Goal: Task Accomplishment & Management: Manage account settings

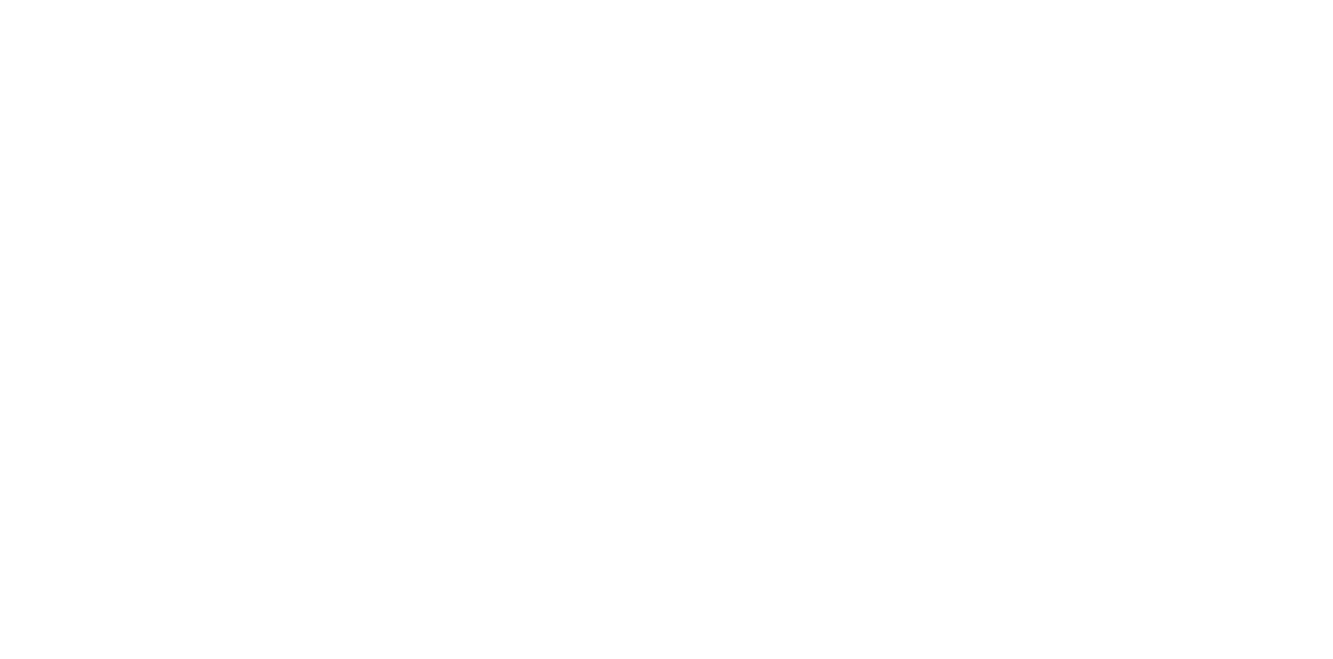
select select "*"
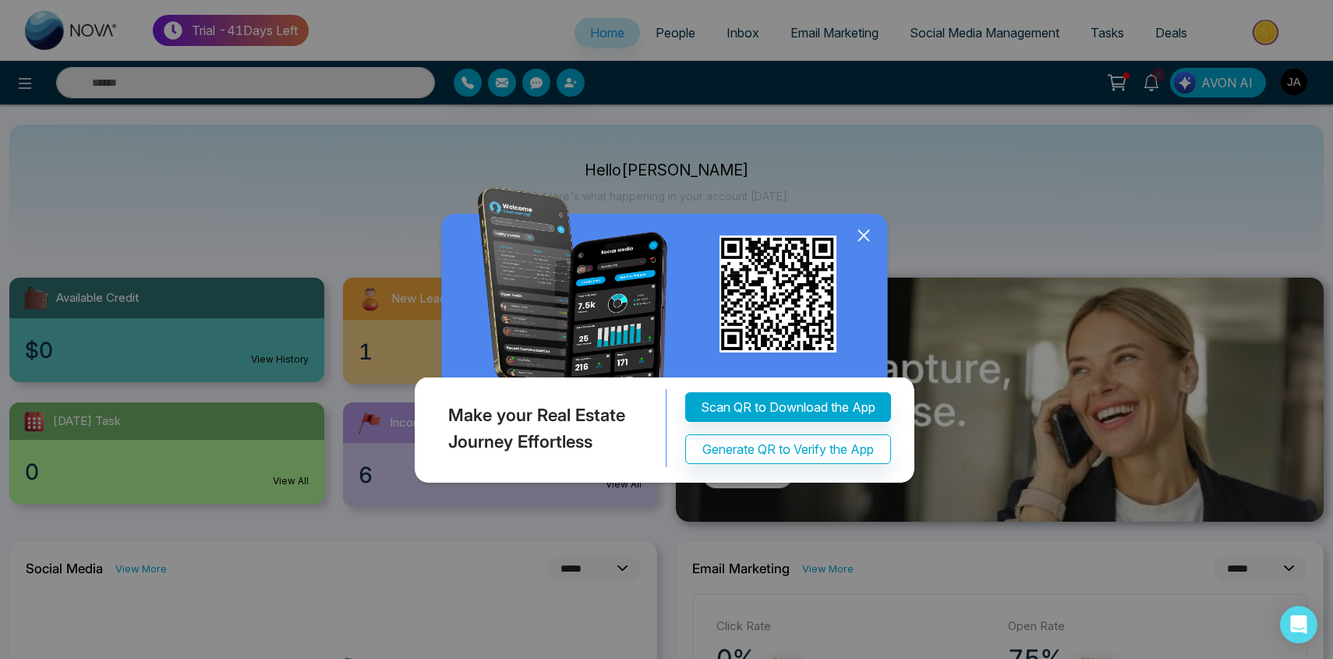
click at [862, 395] on div "Make your Real Estate Journey Effortless Scan QR to Download the App Generate Q…" at bounding box center [666, 329] width 1333 height 659
click at [862, 247] on icon at bounding box center [863, 235] width 23 height 23
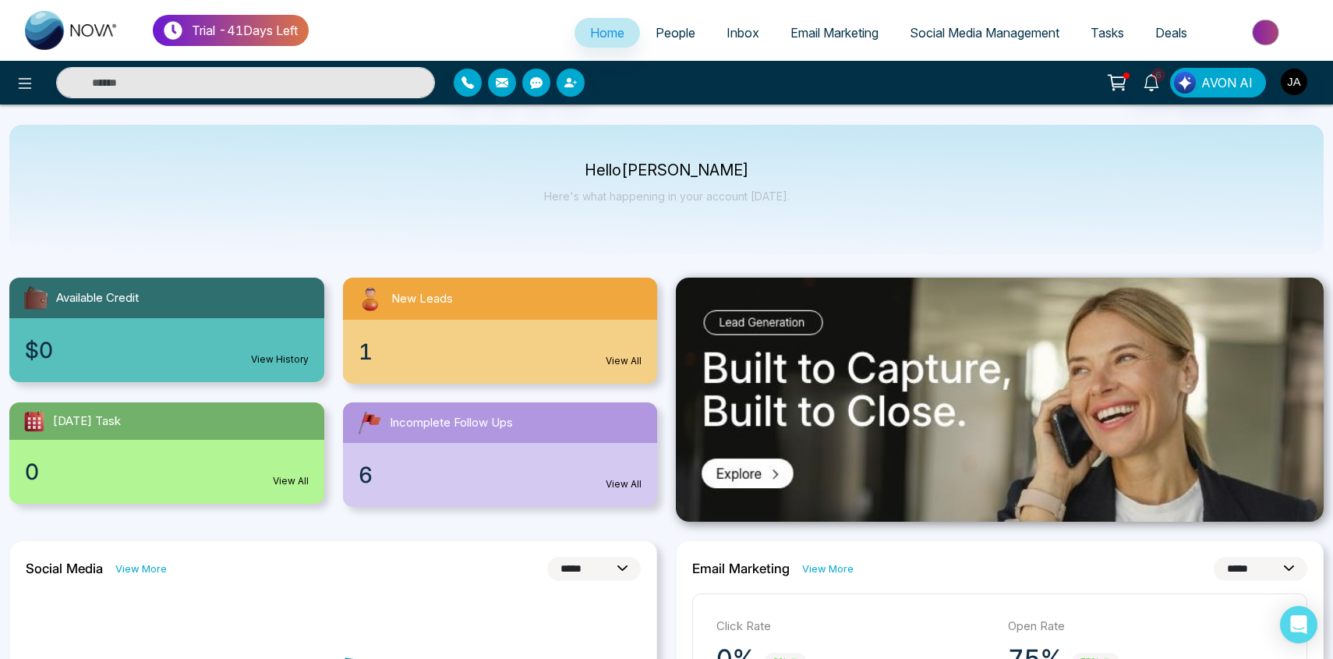
click at [649, 22] on link "People" at bounding box center [675, 33] width 71 height 30
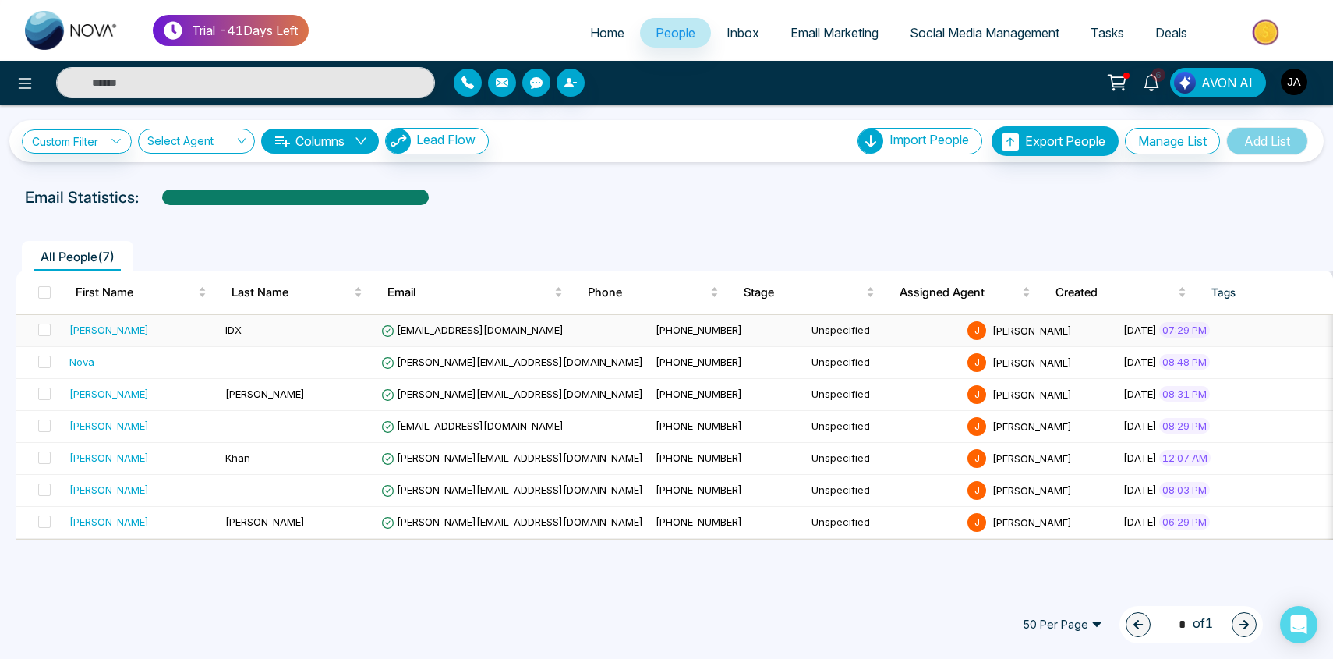
click at [79, 332] on div "[PERSON_NAME]" at bounding box center [109, 330] width 80 height 16
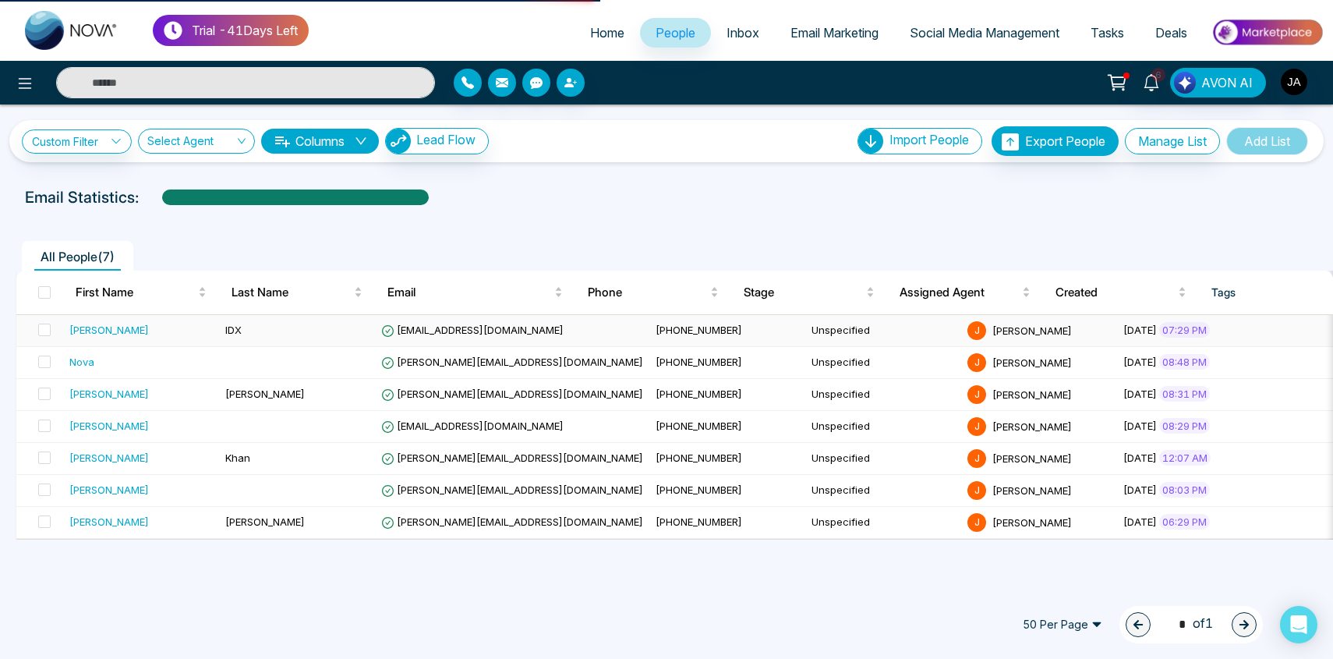
click at [83, 332] on div "[PERSON_NAME]" at bounding box center [109, 330] width 80 height 16
click at [86, 342] on td "[PERSON_NAME]" at bounding box center [141, 331] width 156 height 32
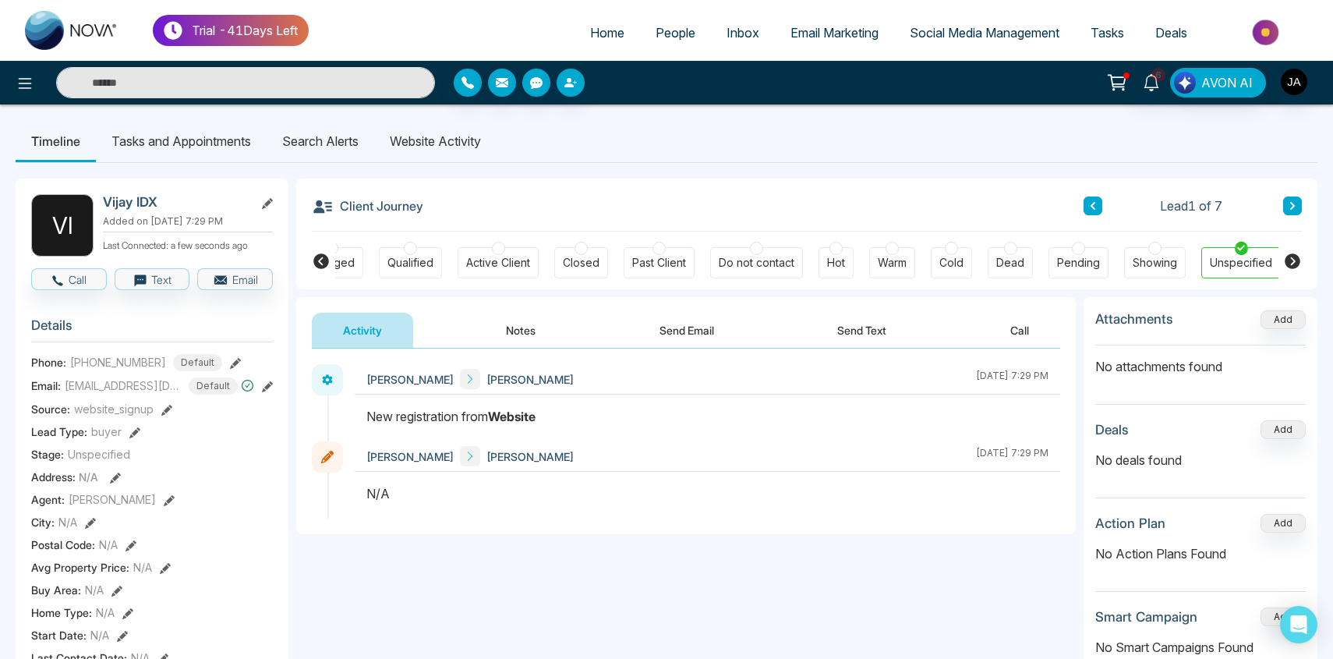
scroll to position [0, 208]
click at [529, 334] on button "Notes" at bounding box center [521, 330] width 92 height 35
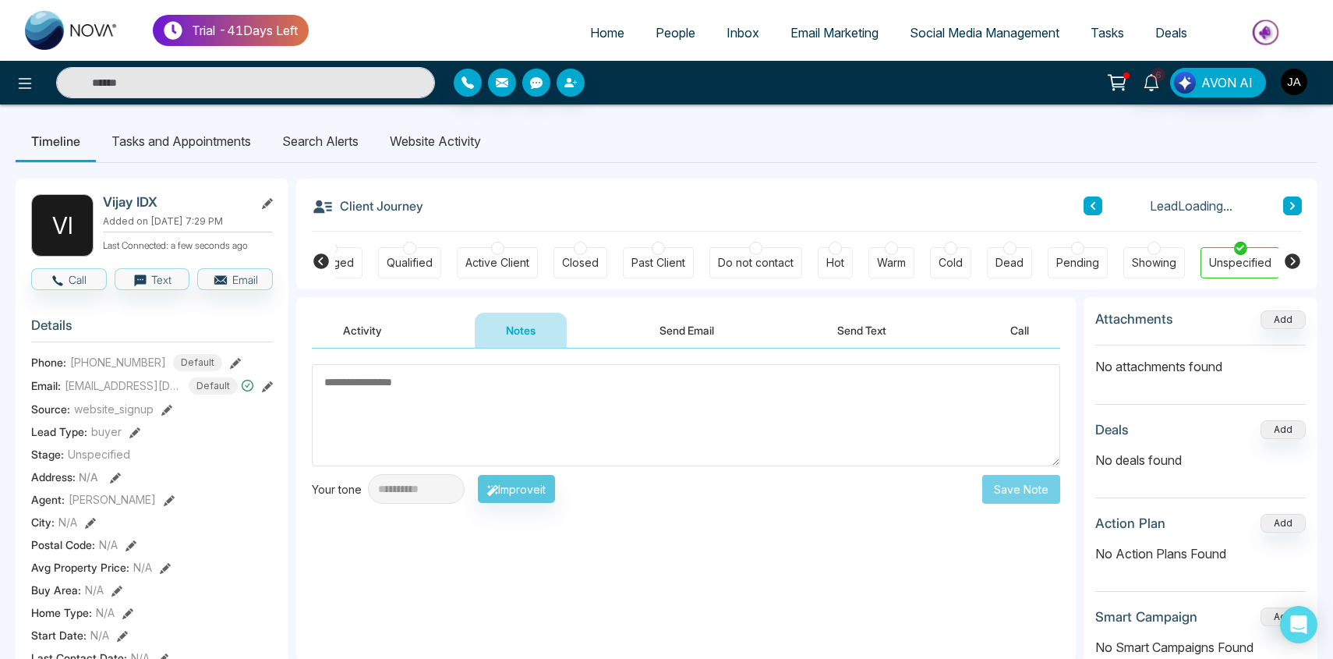
click at [706, 409] on textarea at bounding box center [686, 415] width 748 height 102
click at [48, 273] on button "Call" at bounding box center [69, 279] width 76 height 22
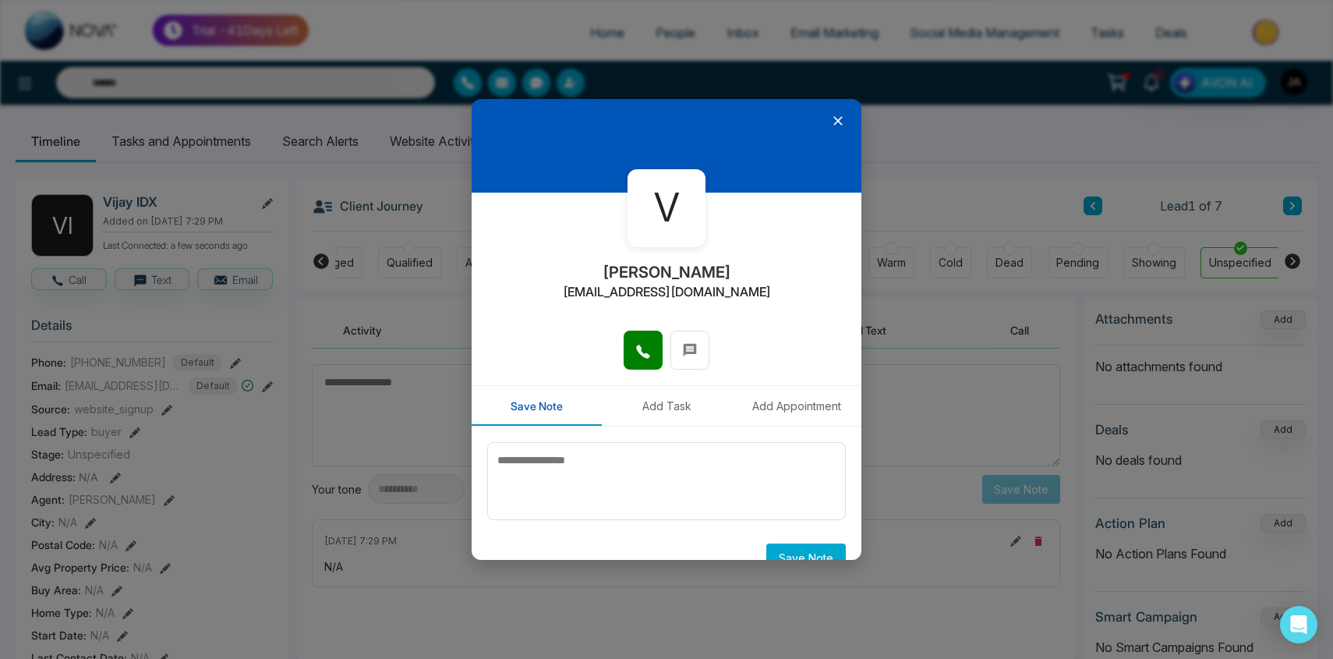
click at [663, 397] on button "Add Task" at bounding box center [667, 406] width 130 height 40
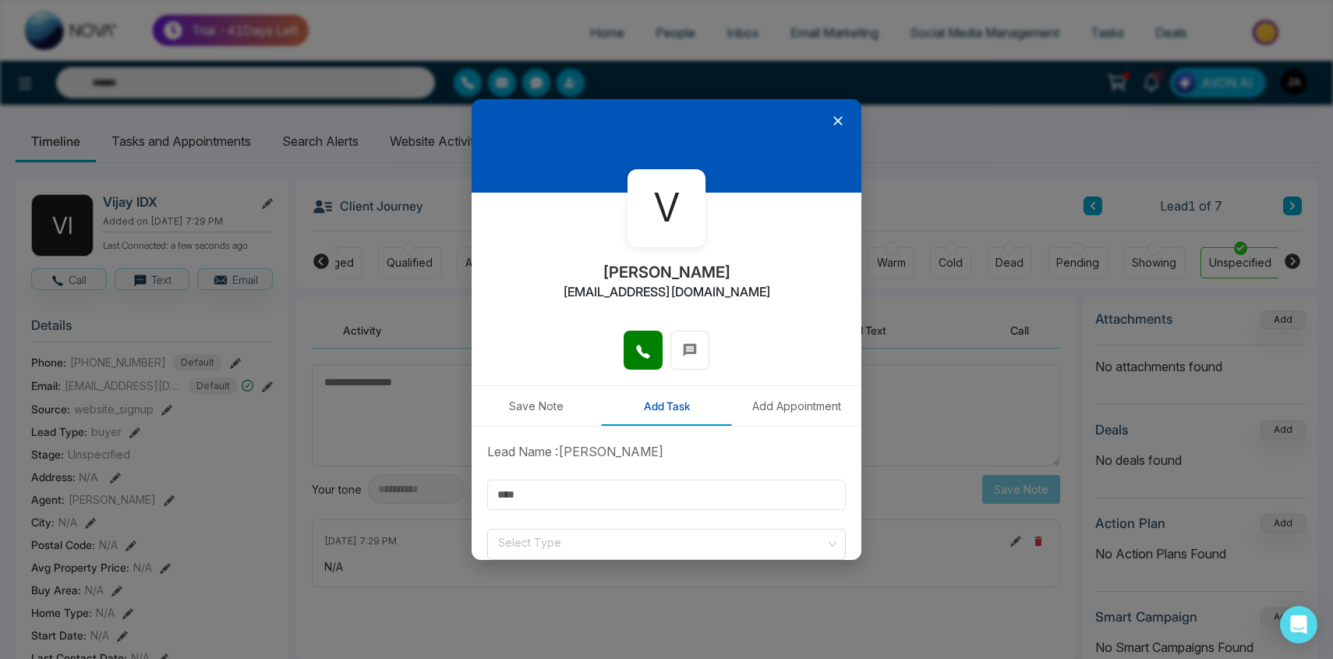
click at [540, 412] on button "Save Note" at bounding box center [537, 406] width 130 height 40
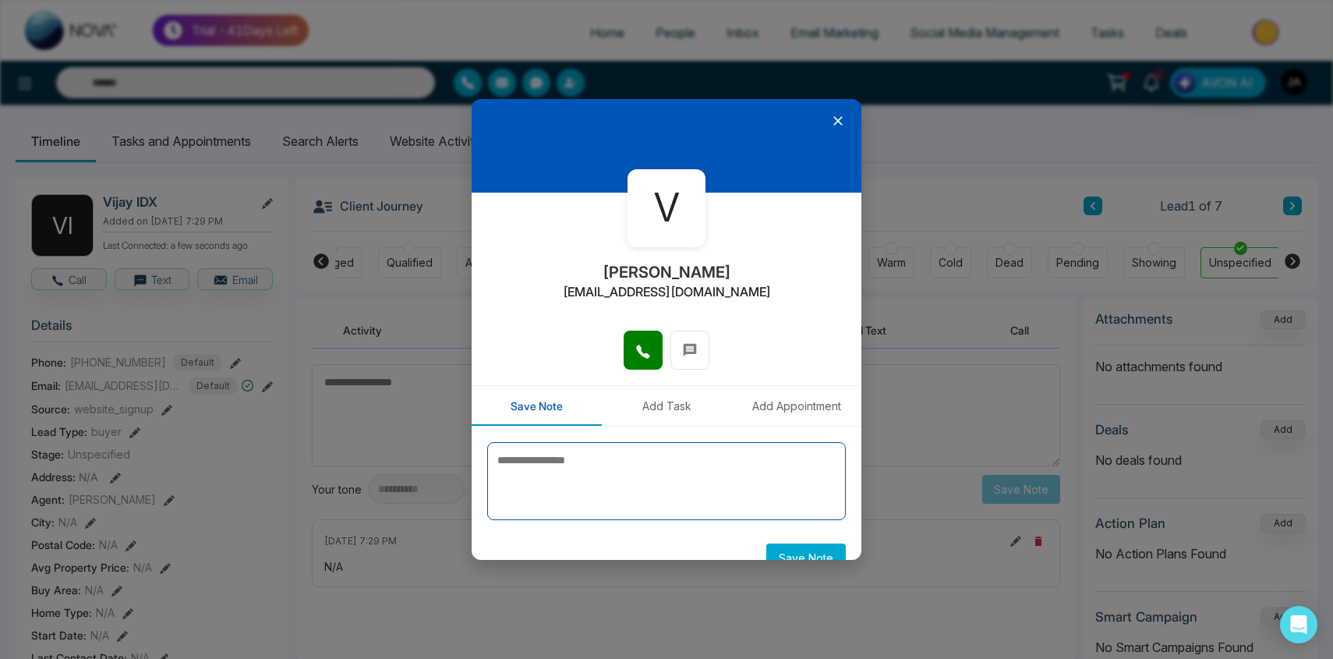
click at [635, 496] on textarea at bounding box center [666, 481] width 359 height 78
type textarea "****"
click at [659, 405] on button "Add Task" at bounding box center [667, 406] width 130 height 40
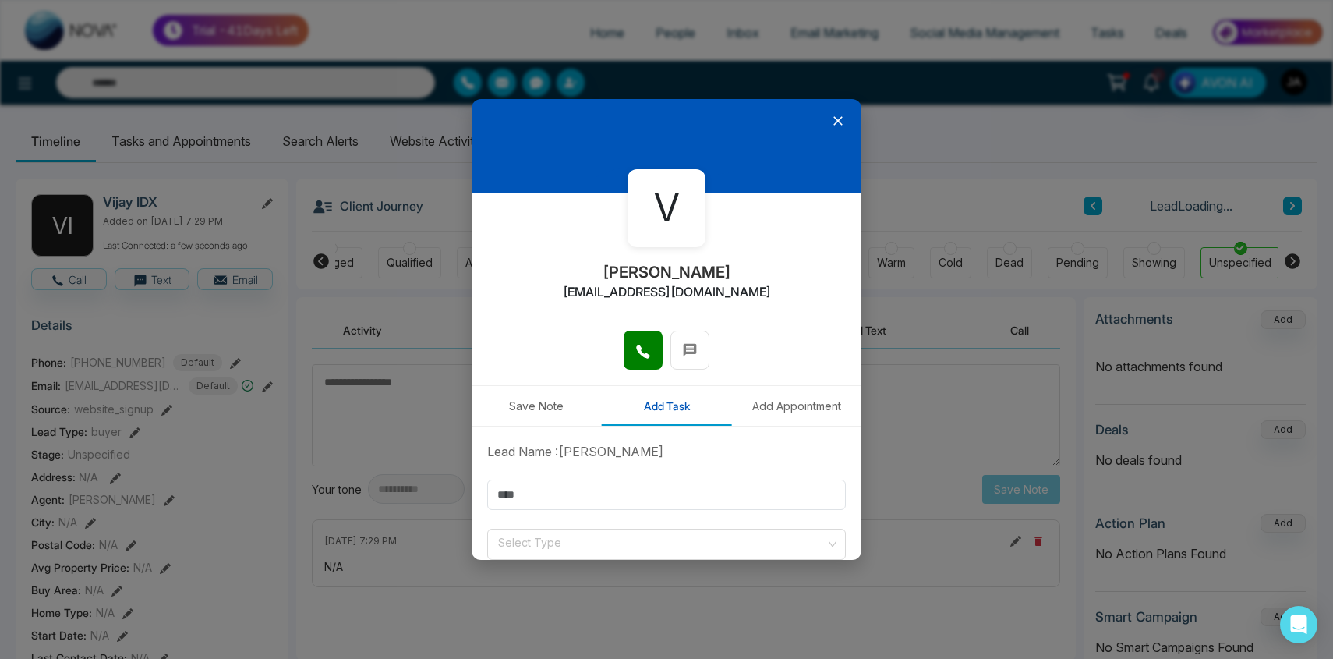
click at [557, 410] on button "Save Note" at bounding box center [537, 406] width 130 height 40
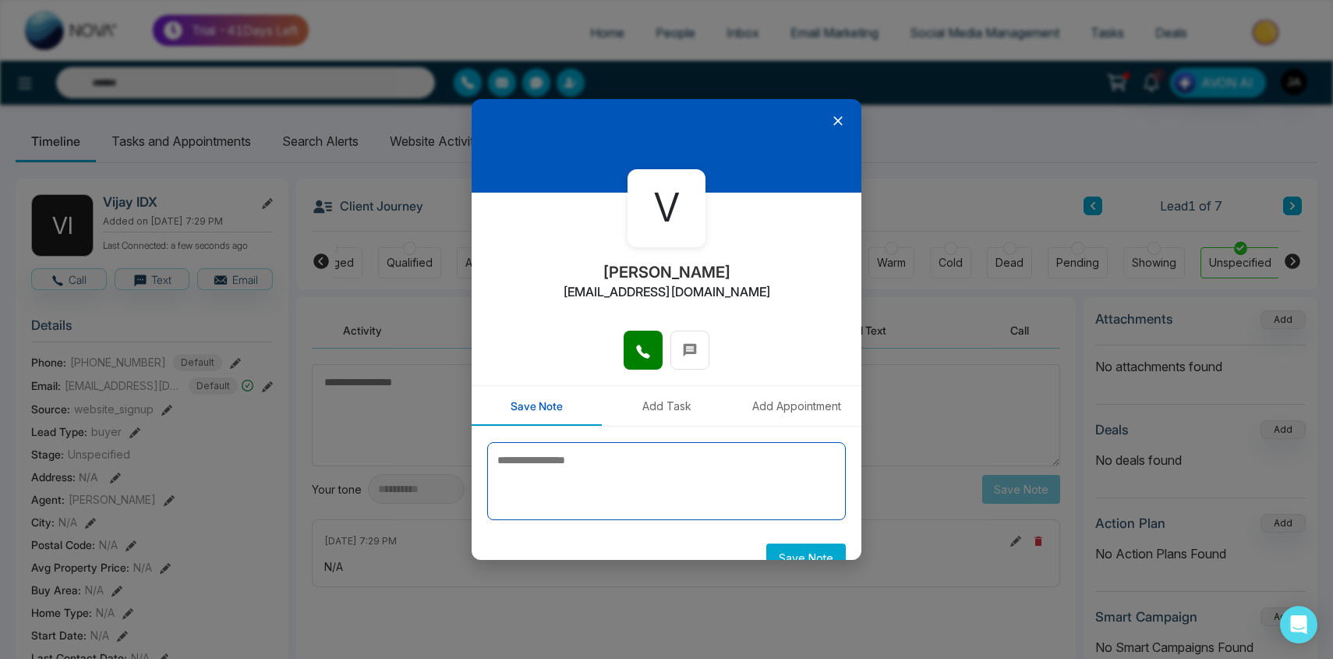
click at [604, 491] on textarea at bounding box center [666, 481] width 359 height 78
type textarea "****"
click at [844, 132] on div at bounding box center [667, 146] width 390 height 94
click at [844, 120] on icon at bounding box center [838, 121] width 16 height 16
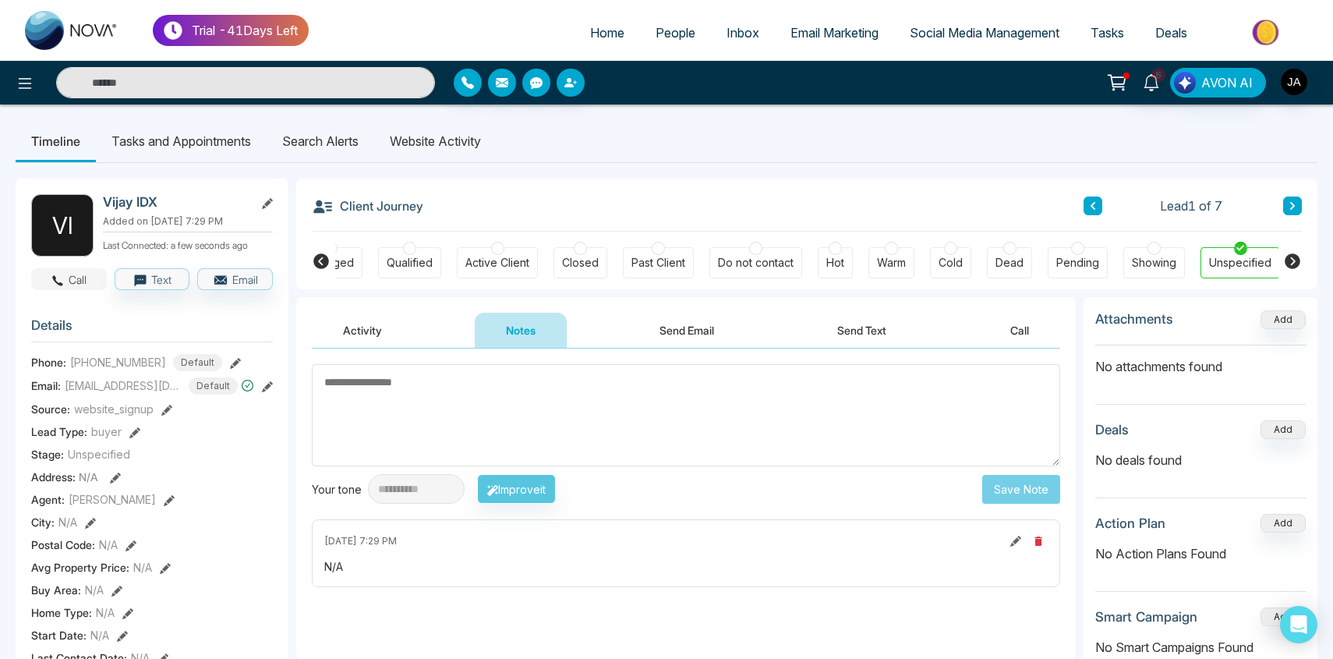
click at [80, 278] on button "Call" at bounding box center [69, 279] width 76 height 22
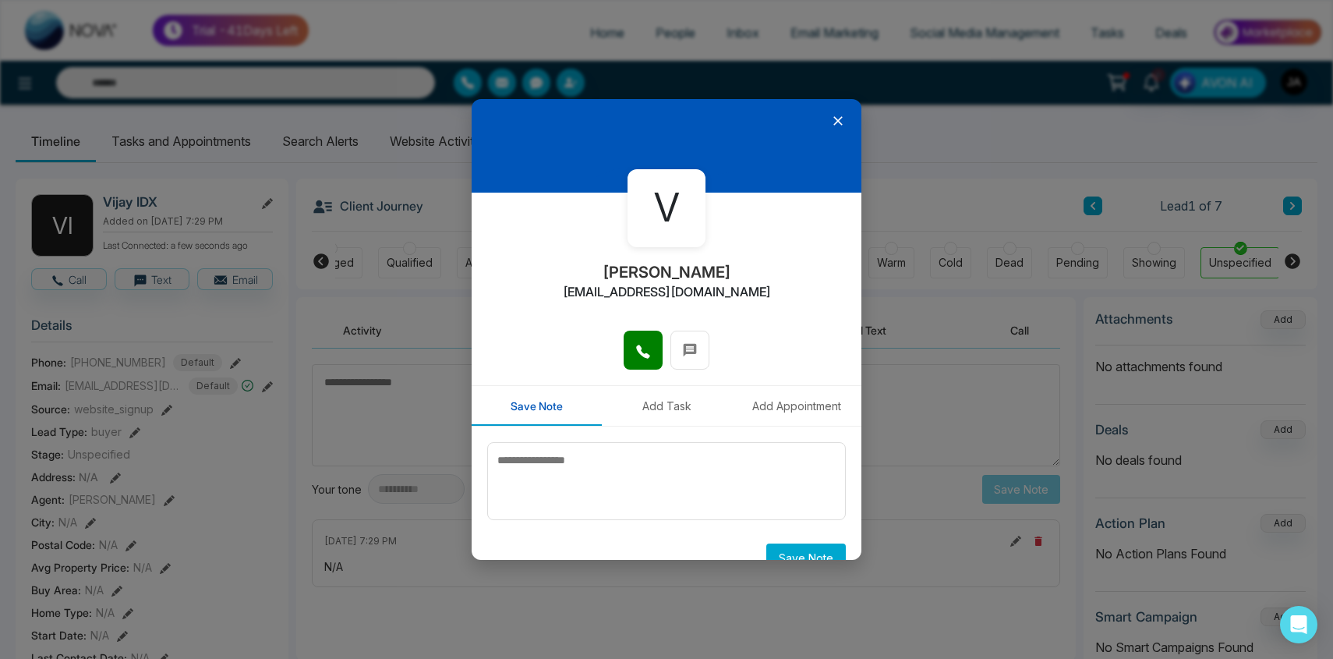
click at [833, 116] on icon at bounding box center [838, 121] width 16 height 16
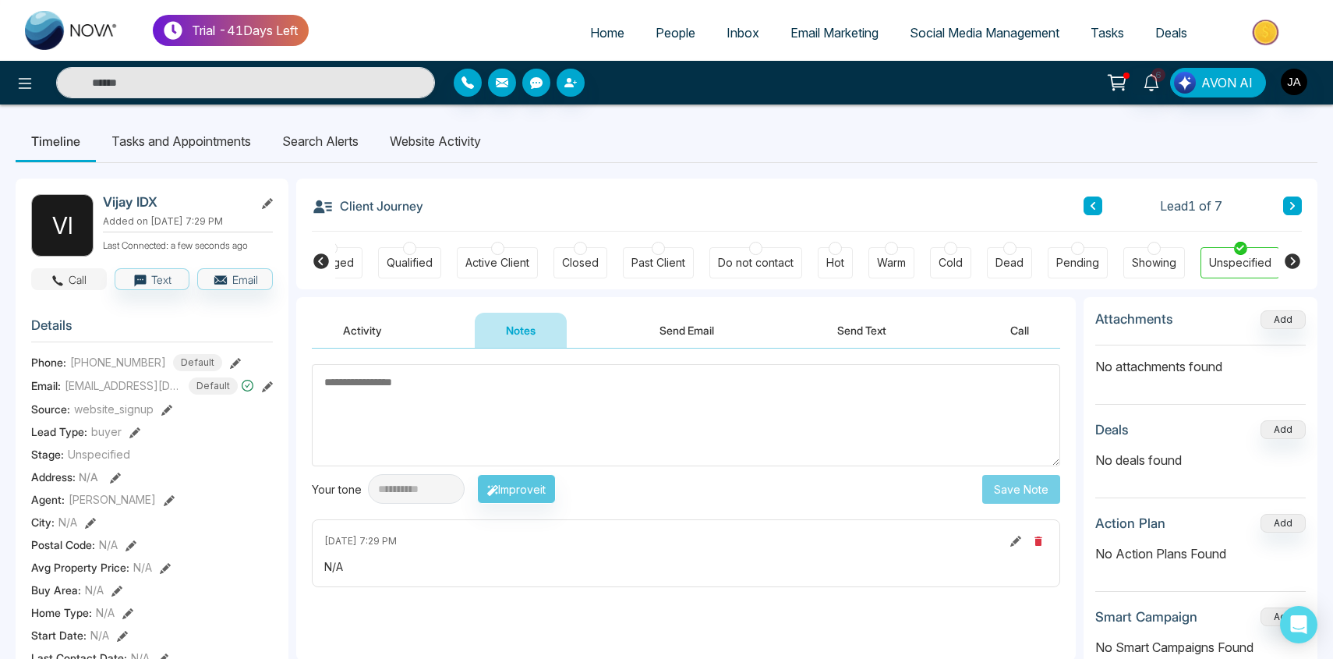
click at [91, 284] on button "Call" at bounding box center [69, 279] width 76 height 22
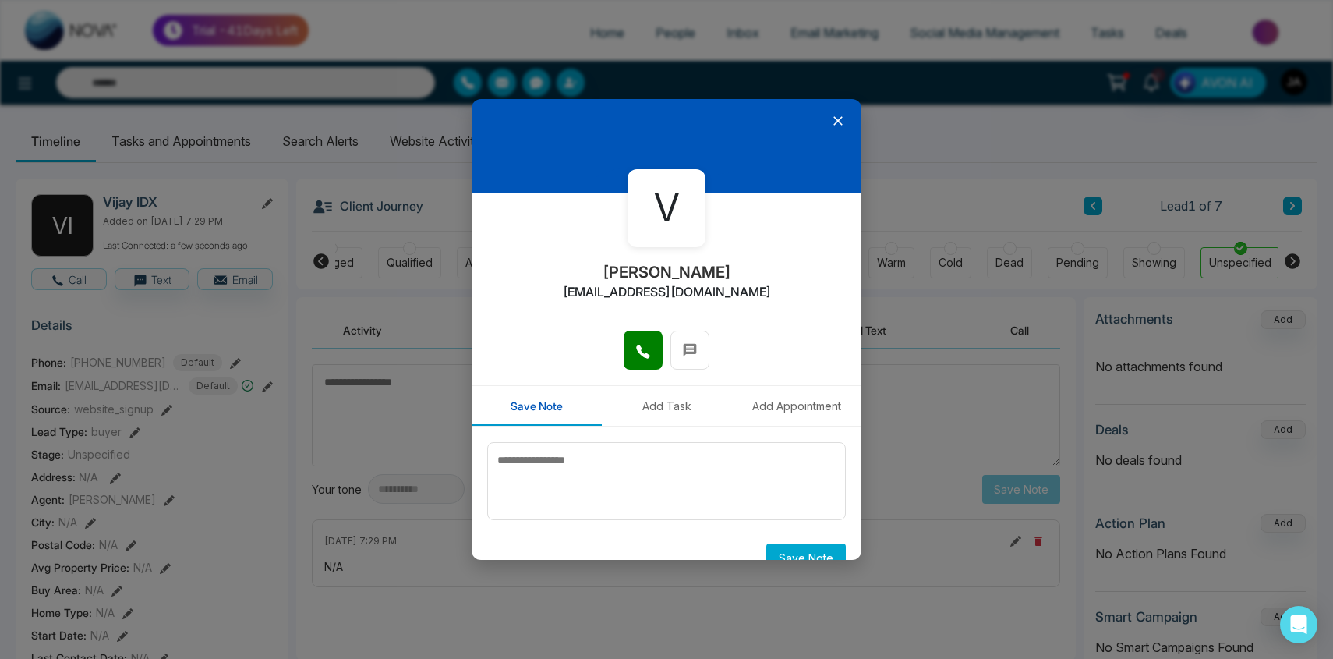
scroll to position [28, 0]
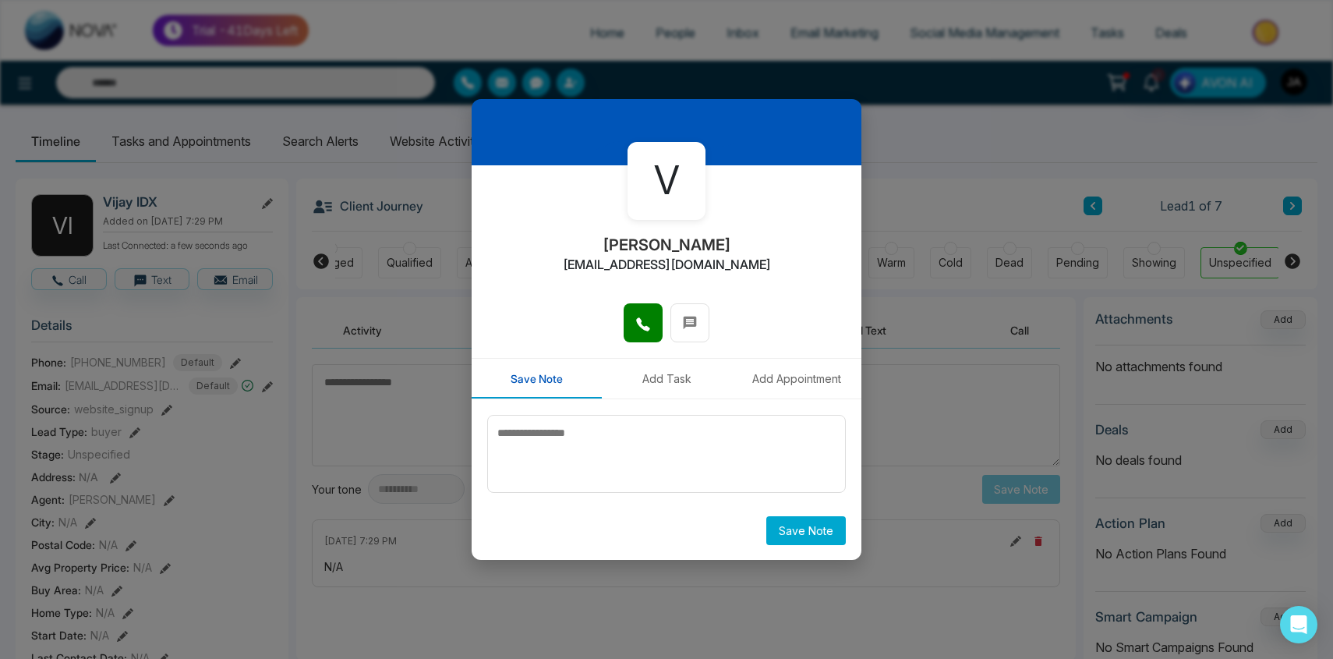
click at [791, 527] on button "Save Note" at bounding box center [806, 530] width 80 height 29
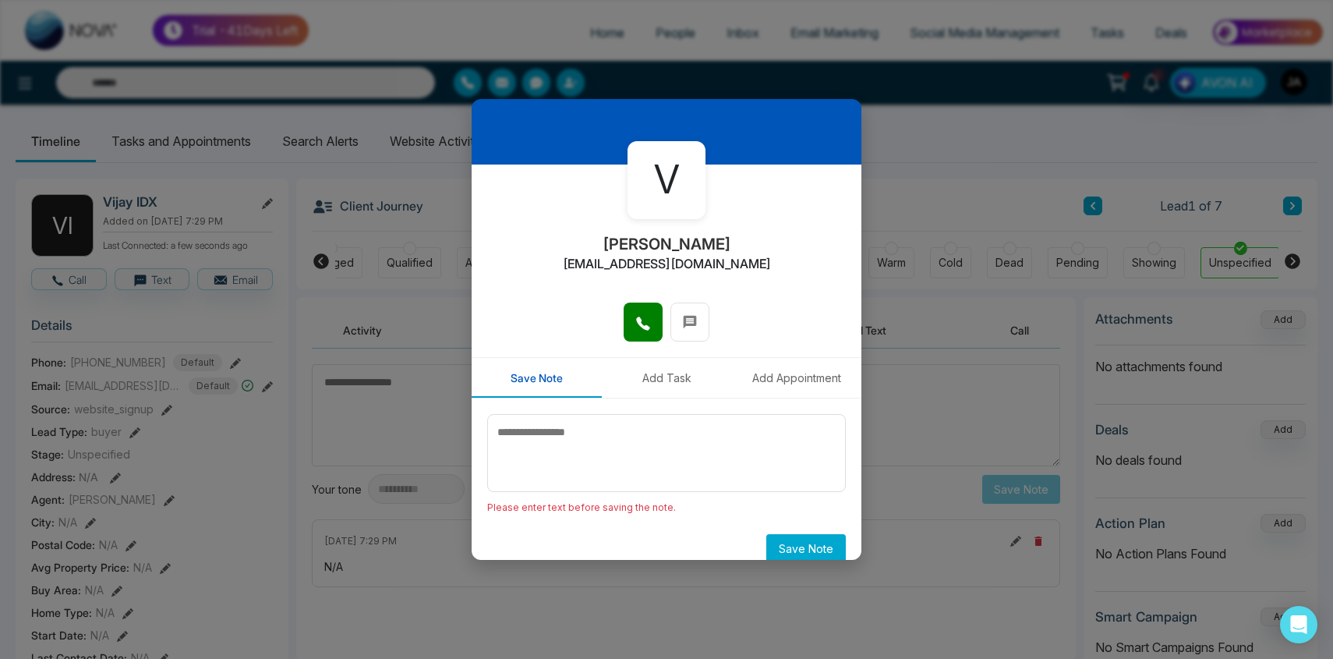
scroll to position [47, 0]
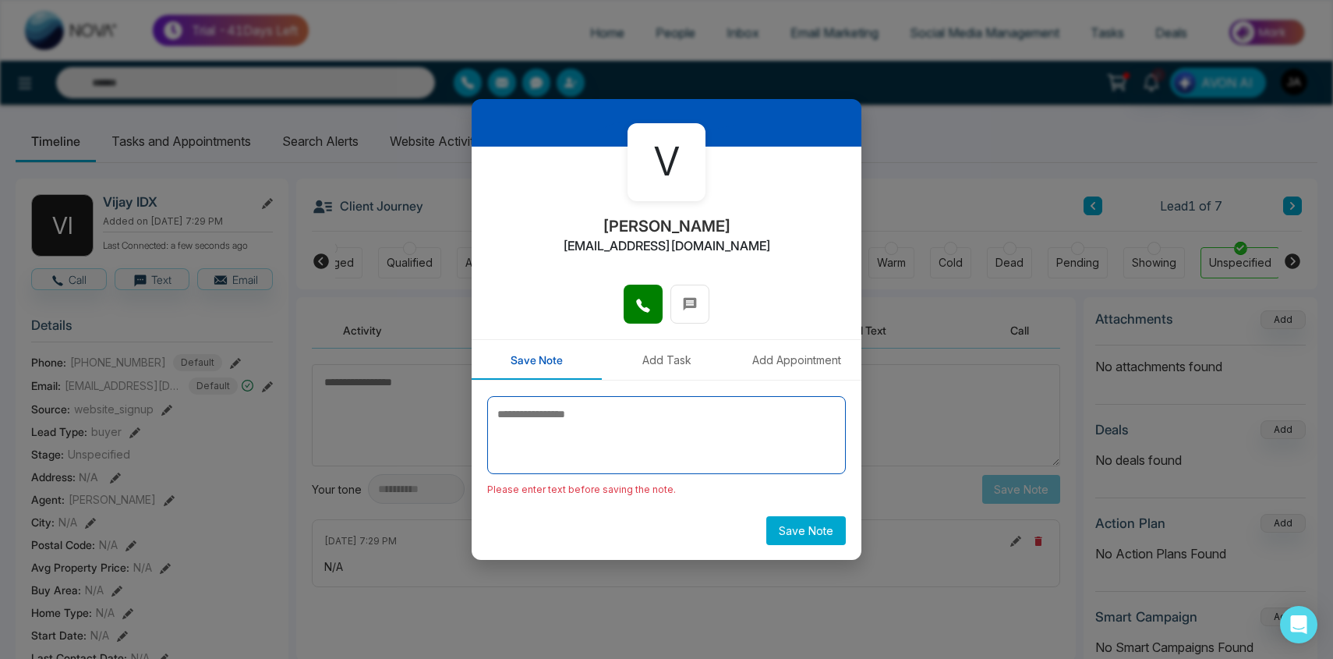
click at [737, 448] on textarea at bounding box center [666, 435] width 359 height 78
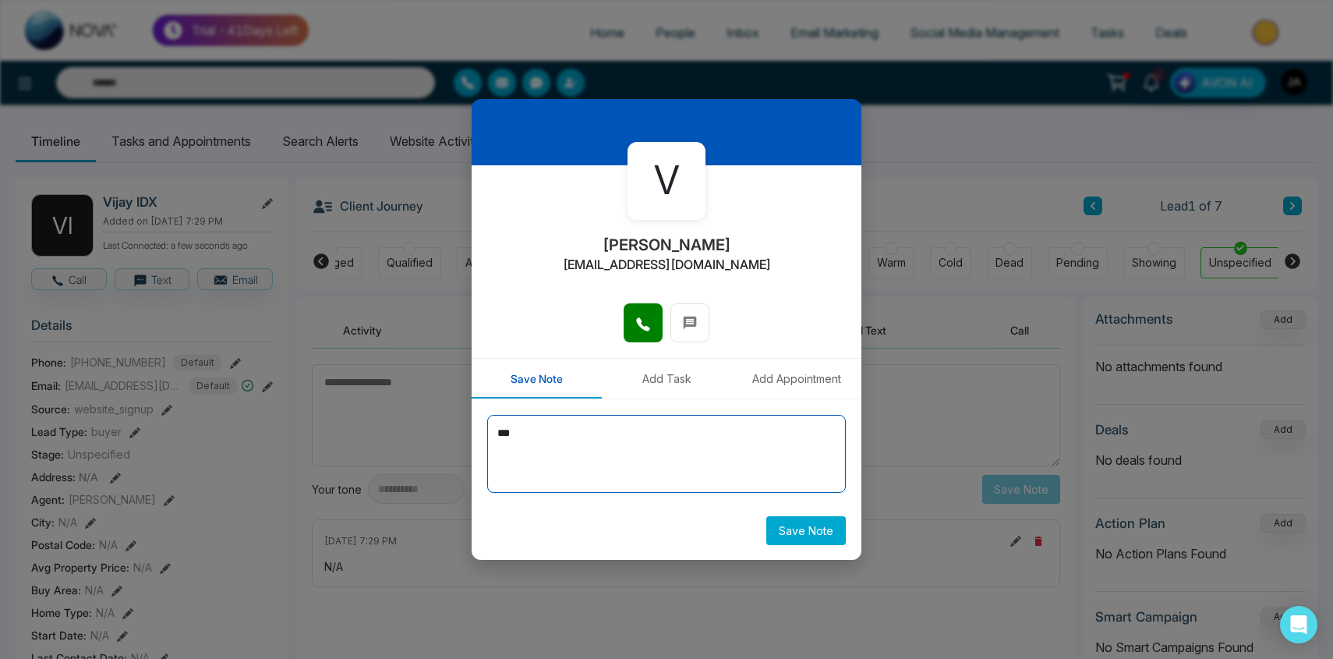
type textarea "***"
click at [654, 382] on button "Add Task" at bounding box center [667, 379] width 130 height 40
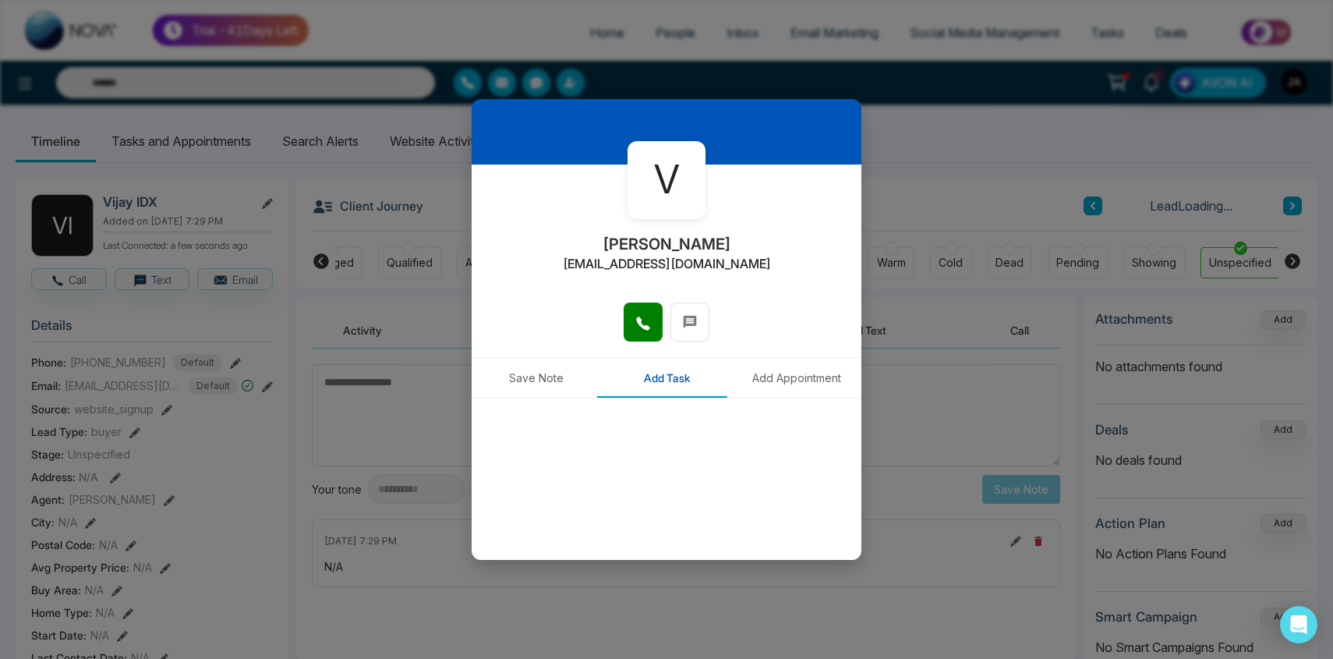
click at [578, 383] on button "Save Note" at bounding box center [537, 378] width 130 height 40
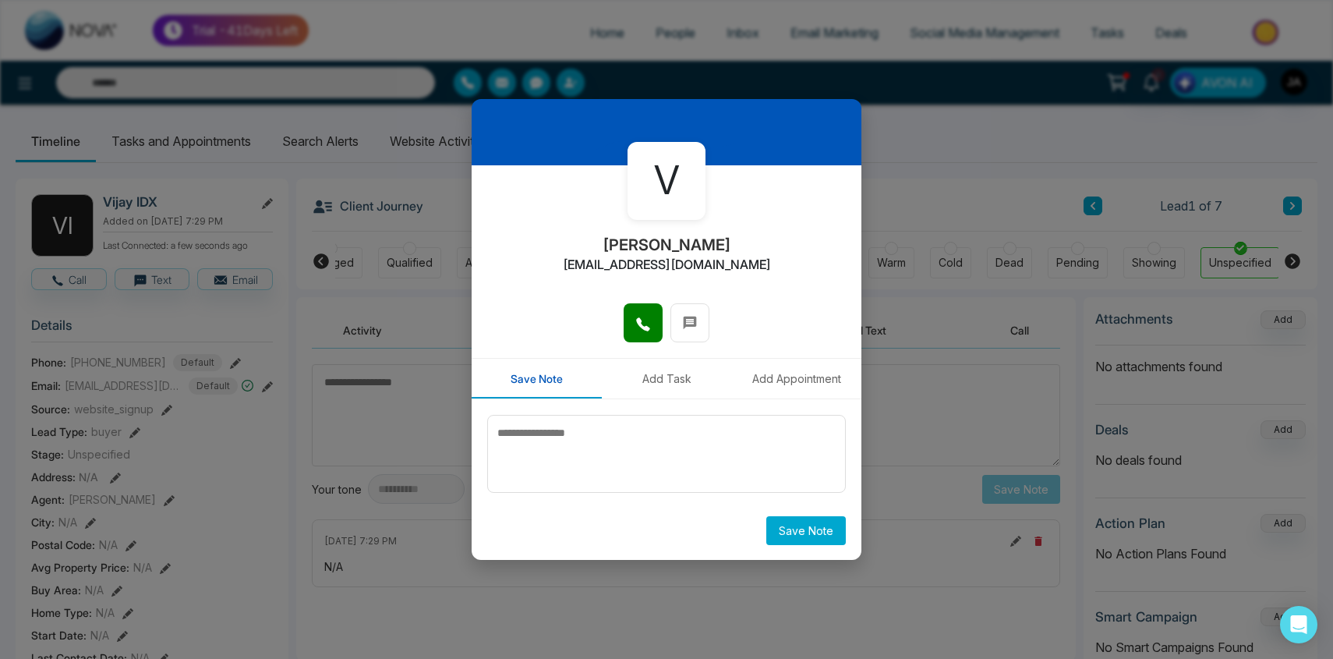
click at [793, 526] on button "Save Note" at bounding box center [806, 530] width 80 height 29
